Goal: Task Accomplishment & Management: Manage account settings

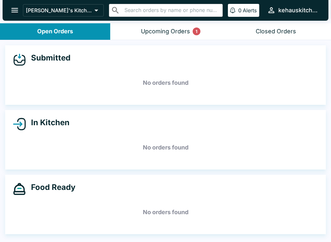
click at [187, 28] on div "Upcoming Orders 1" at bounding box center [165, 31] width 49 height 7
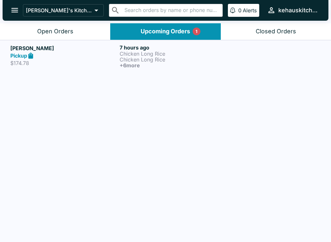
click at [126, 59] on p "Chicken Long Rice" at bounding box center [173, 60] width 107 height 6
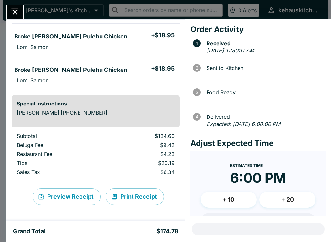
scroll to position [216, 0]
click at [149, 197] on button "Print Receipt" at bounding box center [135, 196] width 58 height 17
click at [199, 66] on circle at bounding box center [197, 68] width 8 height 8
click at [240, 36] on div "Order Activity 1 Received [DATE] 11:30:11 AM 2 Sent to Kitchen 3 Food Ready 4 D…" at bounding box center [258, 117] width 146 height 197
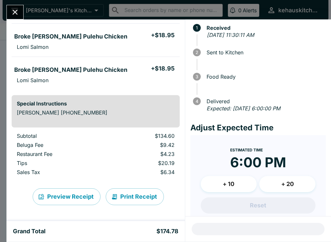
click at [254, 33] on em "[DATE] 11:30:11 AM" at bounding box center [230, 35] width 47 height 6
click at [272, 27] on span "Received" at bounding box center [264, 28] width 123 height 6
click at [240, 51] on span "Sent to Kitchen" at bounding box center [264, 52] width 123 height 6
click at [240, 50] on span "Sent to Kitchen" at bounding box center [264, 52] width 123 height 6
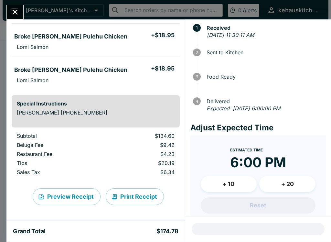
click at [221, 63] on div at bounding box center [265, 60] width 116 height 8
click at [221, 62] on div at bounding box center [265, 60] width 116 height 8
click at [250, 51] on span "Sent to Kitchen" at bounding box center [264, 52] width 123 height 6
click at [239, 75] on span "Food Ready" at bounding box center [264, 77] width 123 height 6
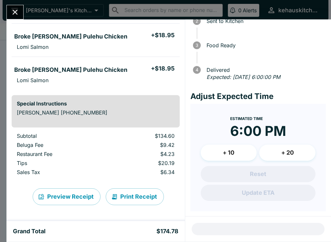
scroll to position [46, 0]
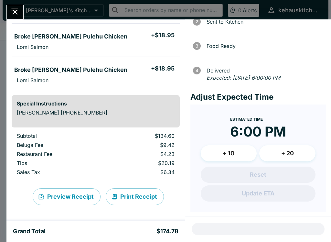
click at [7, 12] on button "Close" at bounding box center [15, 12] width 16 height 14
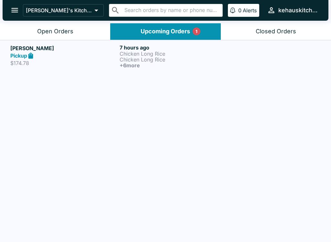
click at [78, 6] on button "[PERSON_NAME]'s Kitchen" at bounding box center [63, 10] width 81 height 12
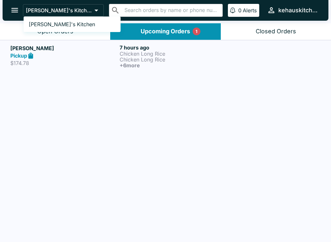
click at [51, 19] on link "[PERSON_NAME]'s Kitchen" at bounding box center [72, 24] width 97 height 10
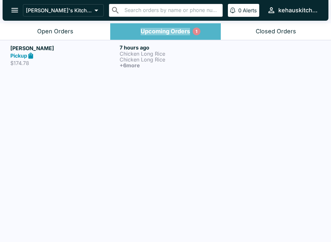
click at [123, 29] on button "Upcoming Orders 1" at bounding box center [165, 31] width 110 height 16
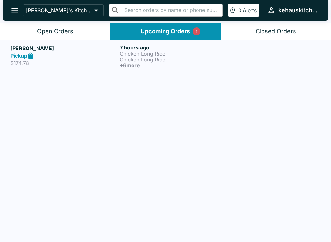
click at [125, 31] on button "Upcoming Orders 1" at bounding box center [165, 31] width 110 height 16
click at [131, 30] on button "Upcoming Orders 1" at bounding box center [165, 31] width 110 height 16
click at [165, 29] on div "Upcoming Orders 1" at bounding box center [165, 31] width 49 height 7
click at [136, 29] on button "Upcoming Orders 1" at bounding box center [165, 31] width 110 height 16
click at [8, 56] on link "[PERSON_NAME] Pickup $174.78 7 hours ago Chicken Long Rice Chicken Long Rice + …" at bounding box center [165, 56] width 331 height 32
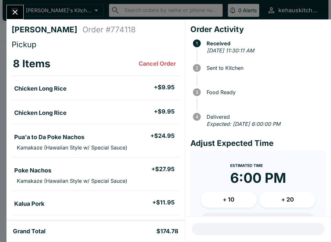
click at [9, 7] on button "Close" at bounding box center [15, 12] width 16 height 14
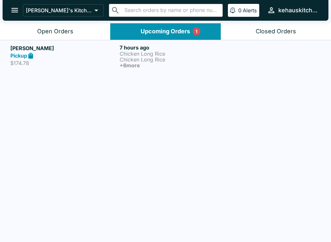
click at [144, 60] on p "Chicken Long Rice" at bounding box center [173, 60] width 107 height 6
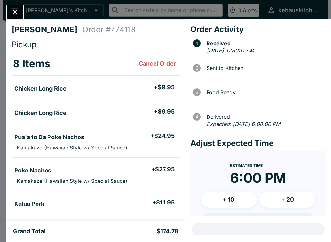
click at [15, 9] on icon "Close" at bounding box center [15, 12] width 9 height 9
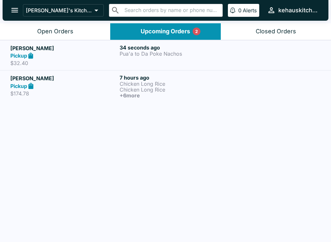
click at [48, 63] on p "$32.40" at bounding box center [63, 63] width 107 height 6
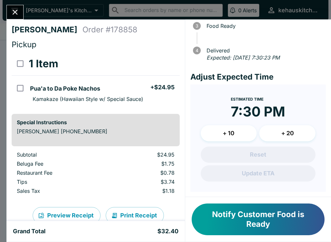
scroll to position [66, 0]
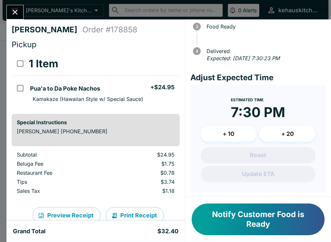
click at [238, 230] on button "Notify Customer Food is Ready" at bounding box center [258, 219] width 133 height 32
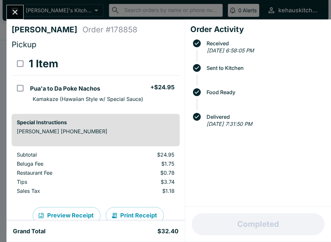
scroll to position [0, 0]
